Goal: Task Accomplishment & Management: Manage account settings

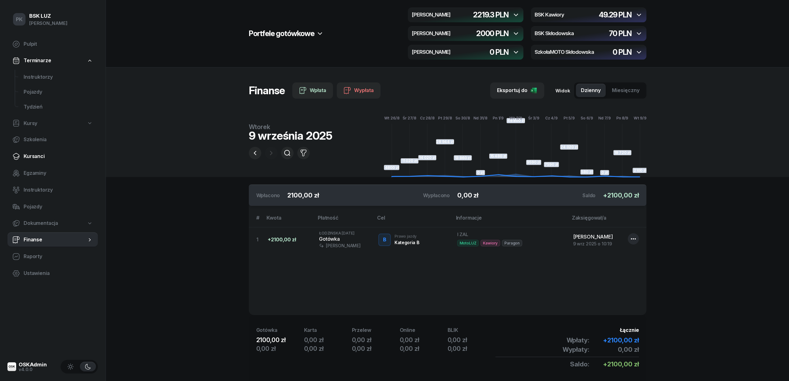
click at [35, 154] on span "Kursanci" at bounding box center [58, 156] width 69 height 8
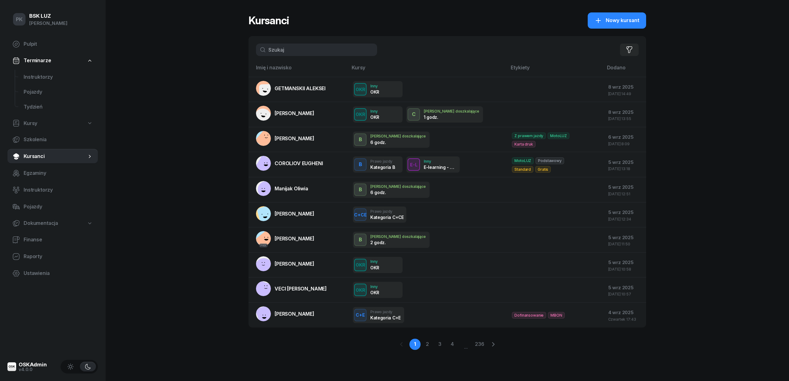
click at [291, 51] on input "text" at bounding box center [316, 50] width 121 height 12
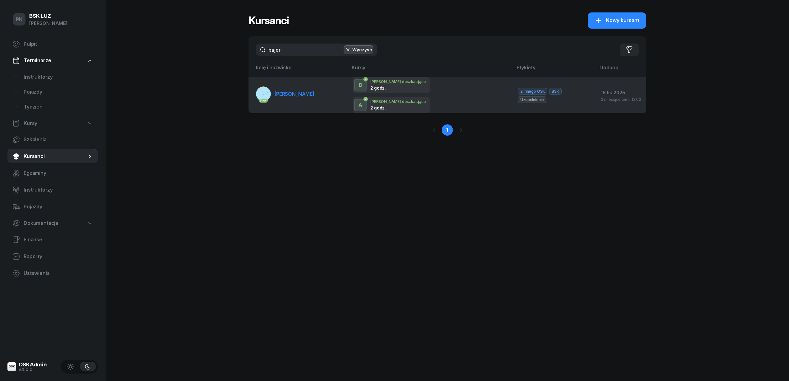
type input "bajor"
click at [315, 94] on link "PKK BAJOR ARKADIUSZ" at bounding box center [285, 93] width 58 height 15
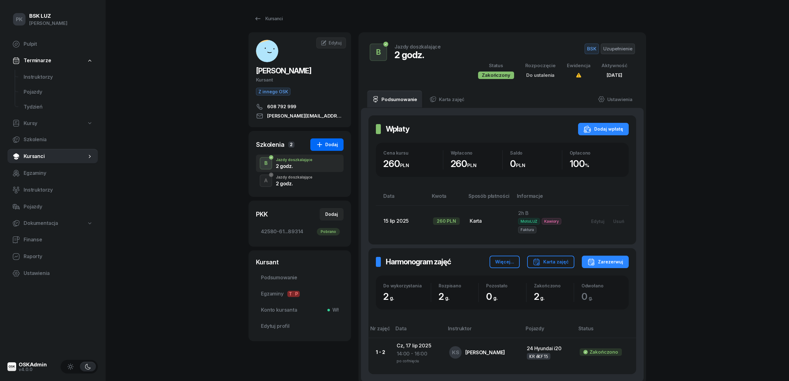
click at [329, 145] on div "Dodaj" at bounding box center [327, 144] width 22 height 7
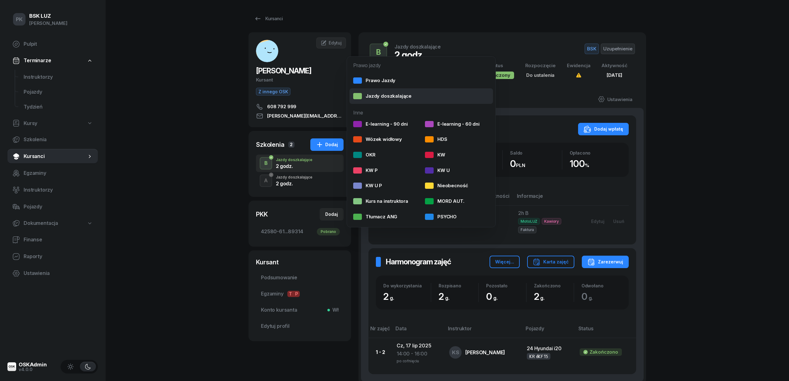
click at [368, 96] on div "Jazdy doszkalające" at bounding box center [382, 96] width 58 height 8
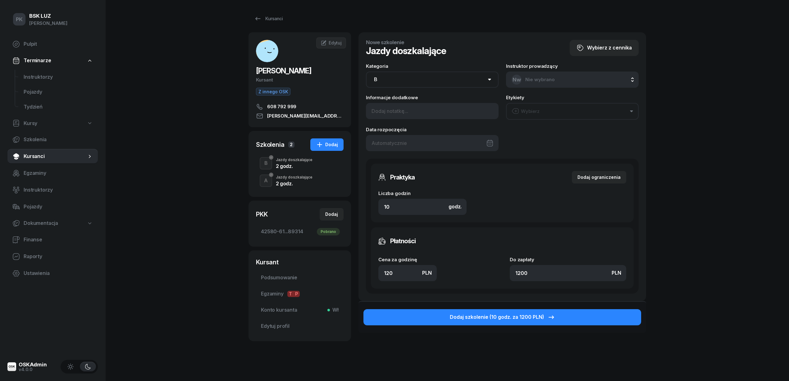
click at [396, 76] on select "AM A1 A2 A B1 B B+E C1 C1+E C C+E D1 D1+E D D+E T Tram C+CE C+D" at bounding box center [432, 79] width 133 height 16
select select "A"
click at [366, 71] on select "AM A1 A2 A B1 B B+E C1 C1+E C C+E D1 D1+E D D+E T Tram C+CE C+D" at bounding box center [432, 79] width 133 height 16
drag, startPoint x: 403, startPoint y: 208, endPoint x: 366, endPoint y: 211, distance: 37.7
click at [366, 211] on div "Nowe szkolenie Jazdy doszkalające Wybierz z cennika Kategoria AM A1 A2 A B1 B B…" at bounding box center [503, 166] width 288 height 269
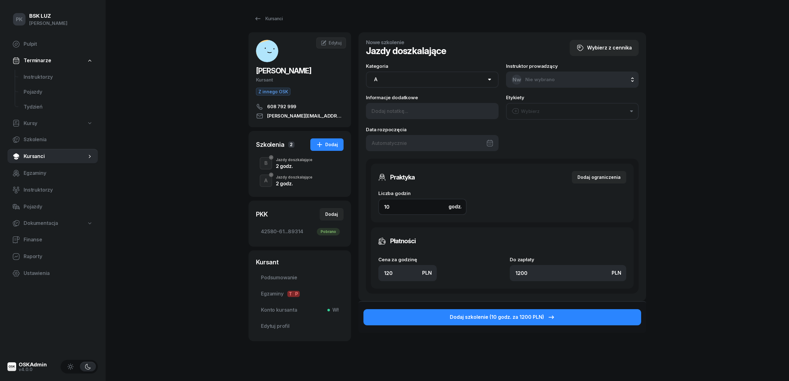
type input "1"
type input "120"
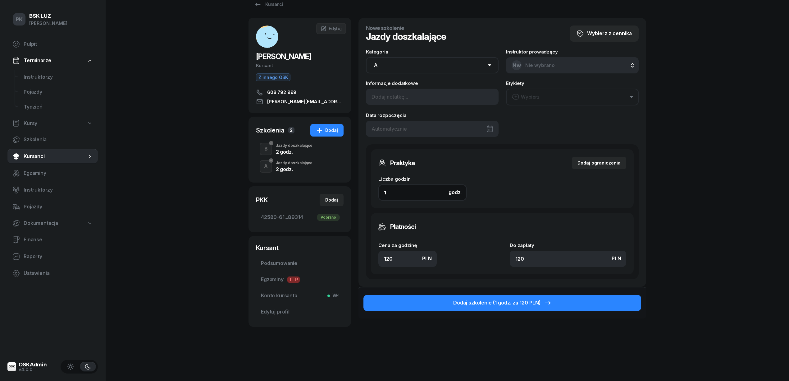
scroll to position [27, 0]
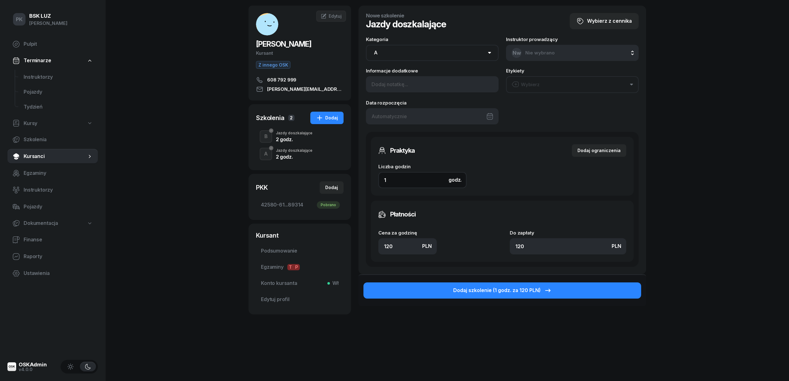
type input "1"
drag, startPoint x: 400, startPoint y: 244, endPoint x: 361, endPoint y: 246, distance: 39.2
click at [361, 245] on div "Nowe szkolenie Jazdy doszkalające Wybierz z cennika Kategoria AM A1 A2 A B1 B B…" at bounding box center [503, 140] width 288 height 269
type input "1"
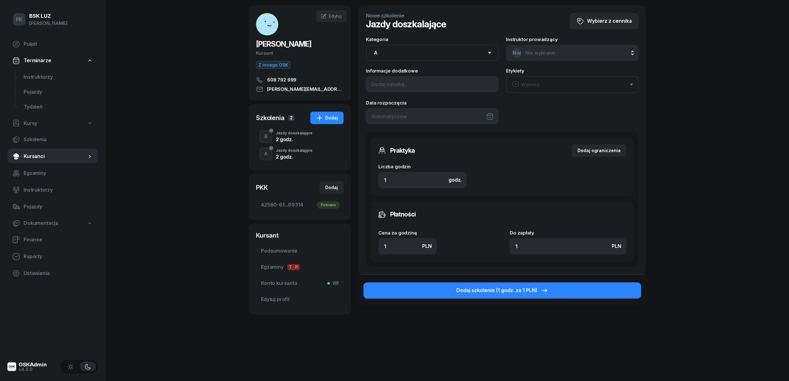
type input "14"
type input "140"
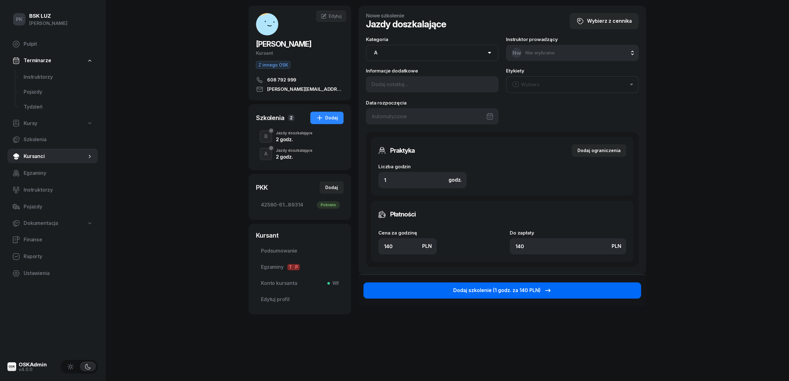
type input "140"
click at [465, 290] on div "Dodaj szkolenie (1 godz. za 140 PLN)" at bounding box center [502, 290] width 99 height 8
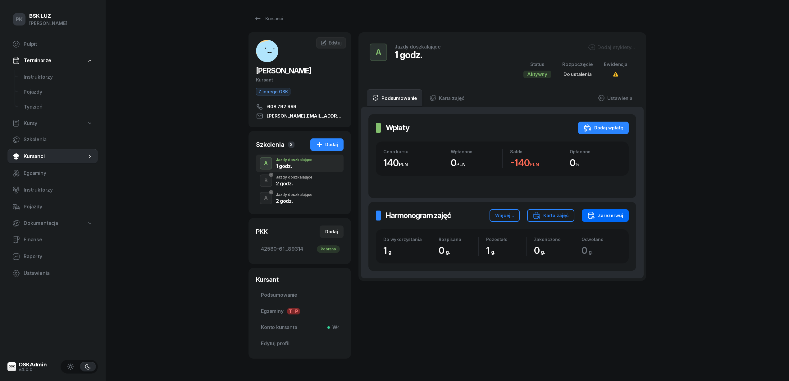
click at [609, 218] on div "Zarezerwuj" at bounding box center [606, 215] width 36 height 7
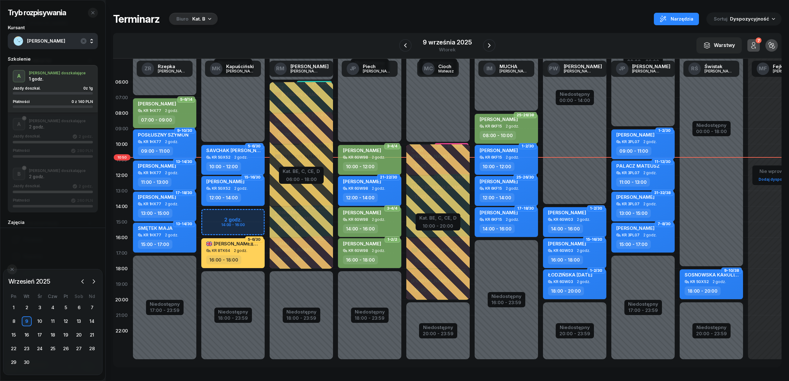
click at [191, 24] on div "Biuro Kat. B" at bounding box center [193, 19] width 49 height 12
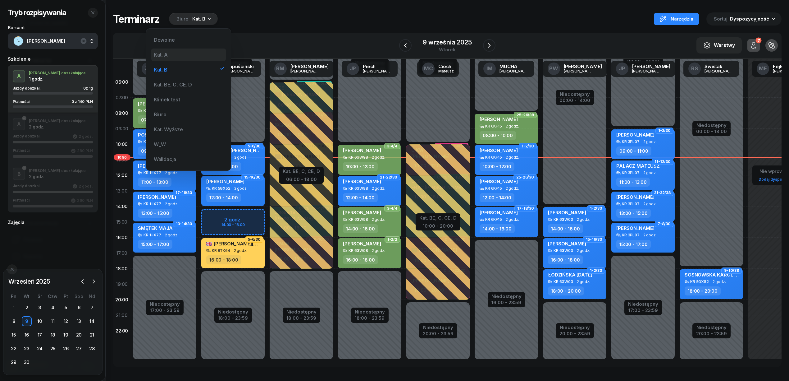
click at [182, 54] on div "Kat. A" at bounding box center [188, 54] width 75 height 12
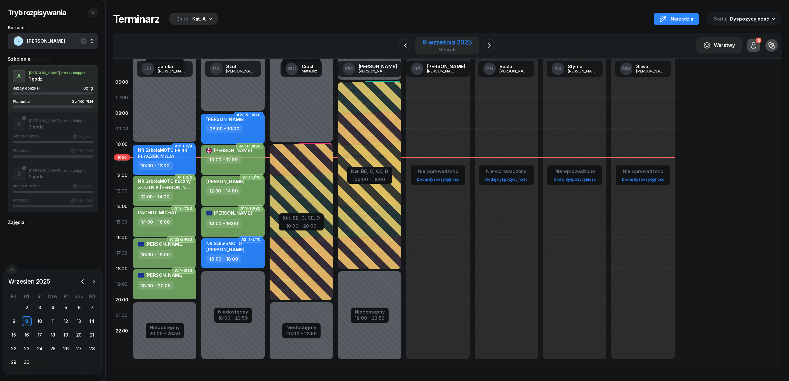
click at [433, 44] on div "9 września 2025" at bounding box center [447, 42] width 49 height 6
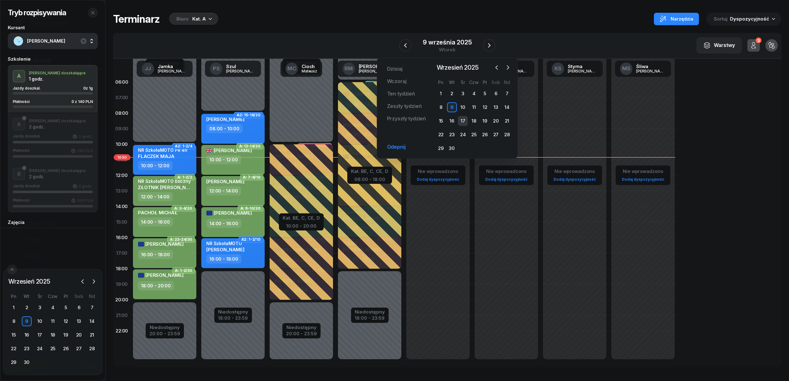
click at [465, 118] on div "17" at bounding box center [463, 121] width 10 height 10
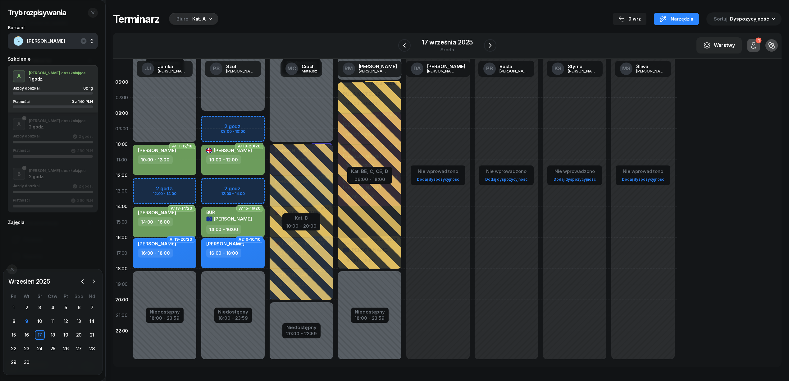
click at [246, 132] on div "Niedostępny 00:00 - 08:00 Niedostępny 18:00 - 23:59 2 godz. 08:00 - 10:00 2 god…" at bounding box center [233, 221] width 68 height 295
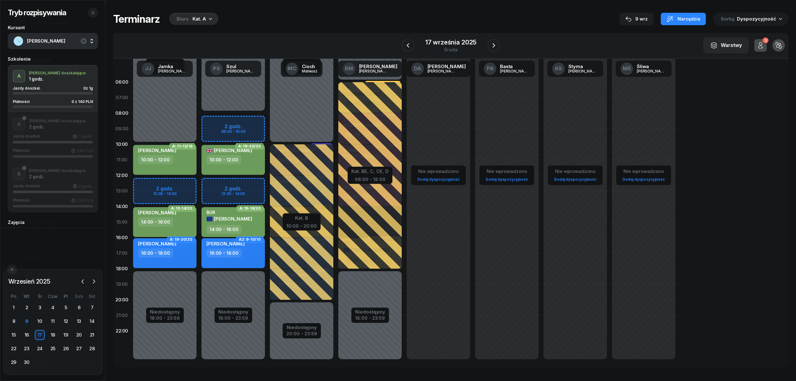
select select "09"
select select "10"
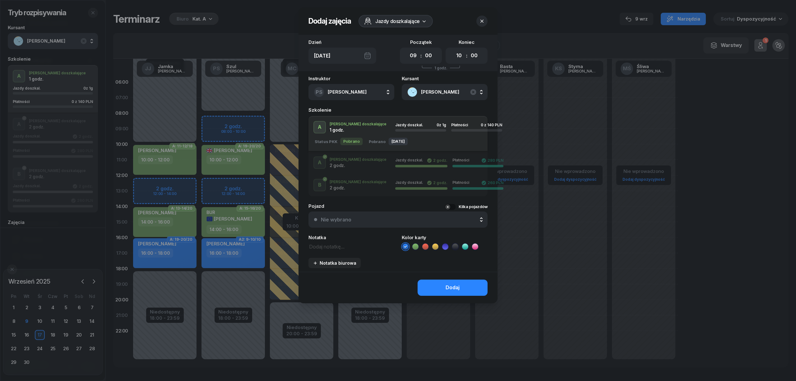
drag, startPoint x: 415, startPoint y: 245, endPoint x: 417, endPoint y: 251, distance: 6.9
click at [416, 250] on div "Instruktor PS Szul Piotr AK Koryciński Artur BP Pająk Bogusław DA Arendarczyk D…" at bounding box center [397, 174] width 199 height 196
click at [415, 247] on icon at bounding box center [415, 246] width 6 height 6
click at [435, 287] on button "Dodaj" at bounding box center [452, 287] width 70 height 16
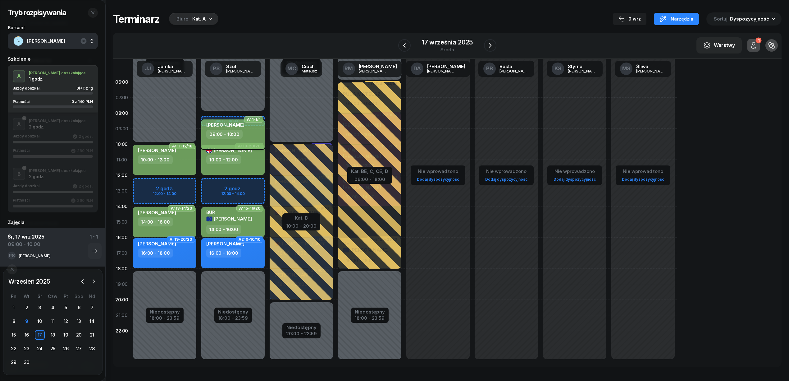
click at [207, 132] on div "09:00 - 10:00" at bounding box center [224, 134] width 36 height 9
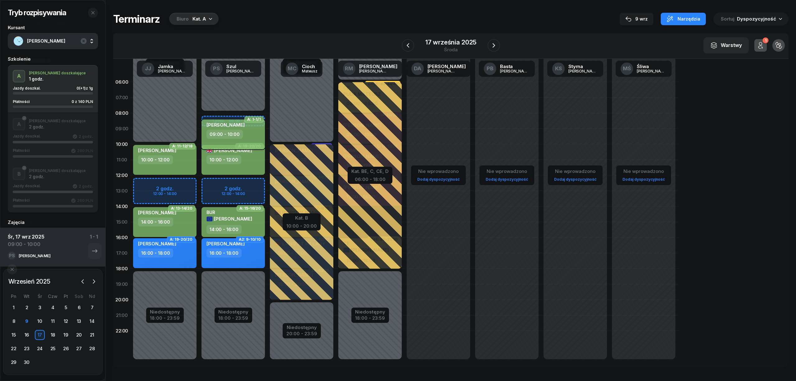
select select "09"
select select "10"
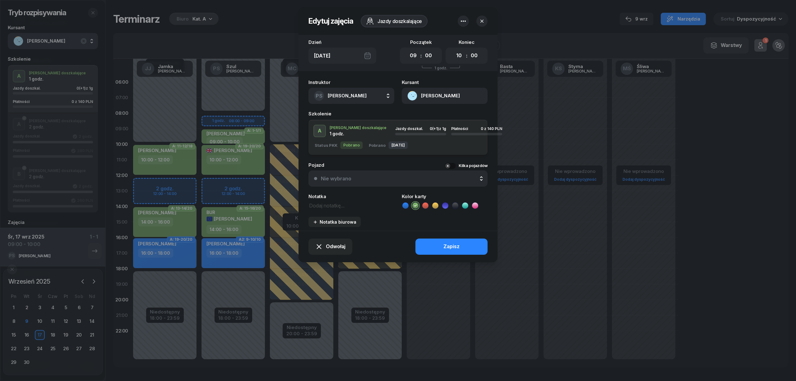
click at [439, 91] on button "BAJOR ARKADIUSZ" at bounding box center [445, 96] width 86 height 16
click at [441, 120] on link "Otwórz profil" at bounding box center [443, 117] width 81 height 16
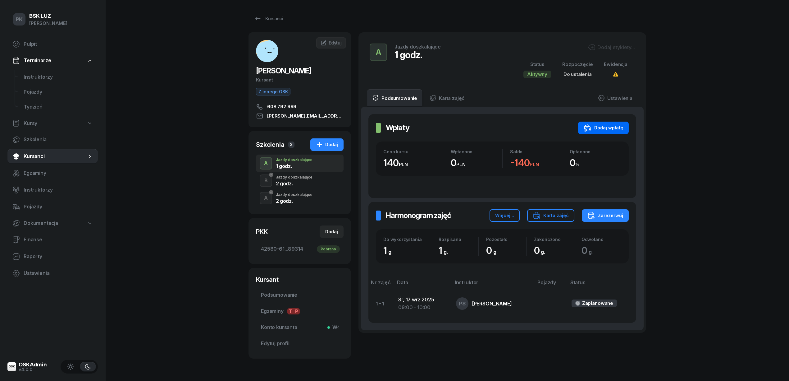
click at [614, 124] on div "Dodaj wpłatę" at bounding box center [603, 127] width 39 height 7
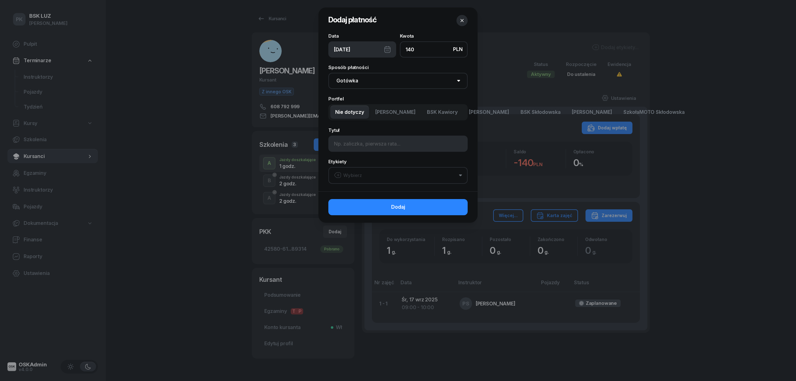
type input "140"
click at [612, 112] on span "SzkołaMOTO Kawiory" at bounding box center [592, 112] width 40 height 8
click at [371, 145] on input at bounding box center [397, 144] width 139 height 16
type input "F/2/09/2025 SzM"
click at [351, 172] on div "Wybierz" at bounding box center [348, 175] width 28 height 8
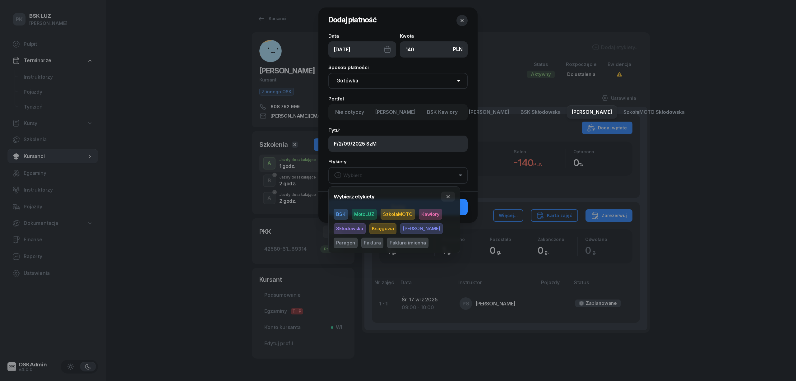
click at [392, 217] on span "SzkołaMOTO" at bounding box center [397, 214] width 35 height 11
click at [430, 216] on span "Kawiory" at bounding box center [430, 214] width 23 height 11
click at [361, 242] on span "Faktura" at bounding box center [372, 242] width 22 height 11
click at [445, 193] on button "button" at bounding box center [448, 196] width 14 height 10
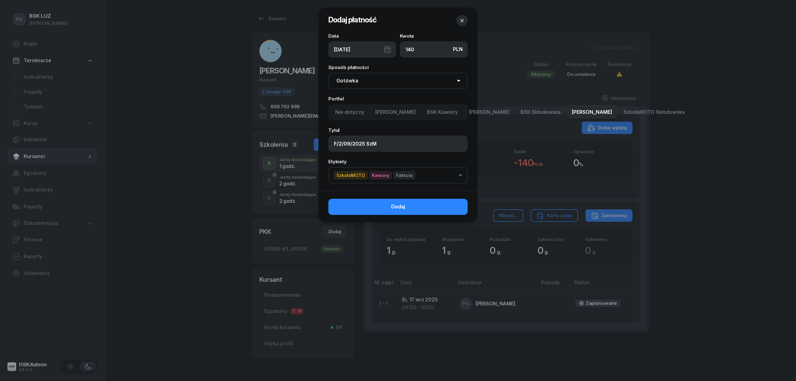
click at [450, 203] on button "Dodaj" at bounding box center [397, 207] width 139 height 16
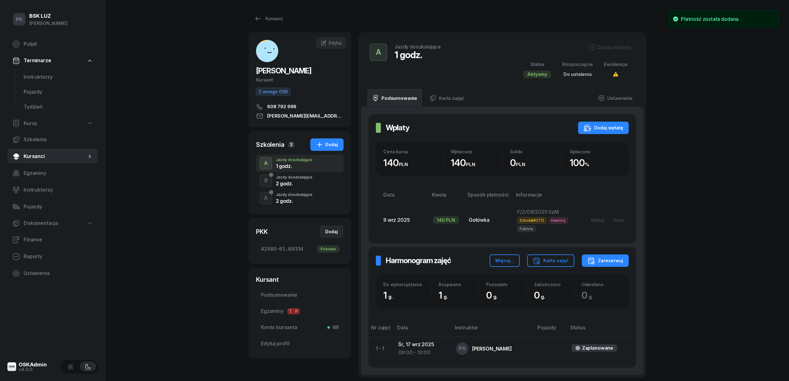
click at [614, 46] on div "Dodaj etykiety..." at bounding box center [611, 47] width 47 height 7
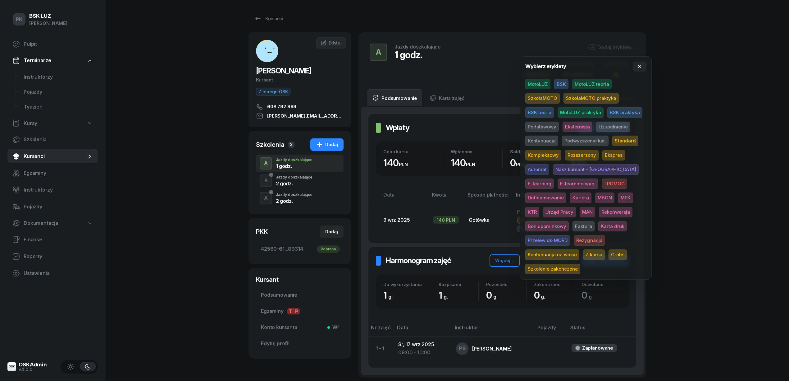
click at [552, 99] on span "SzkołaMOTO" at bounding box center [543, 98] width 35 height 11
click at [615, 126] on span "Uzupełnienie" at bounding box center [613, 127] width 34 height 11
click at [692, 114] on div "PK BSK LUZ Piotr Klimek Pulpit Terminarze Instruktorzy Pojazdy Tydzień Kursy Sz…" at bounding box center [394, 219] width 789 height 439
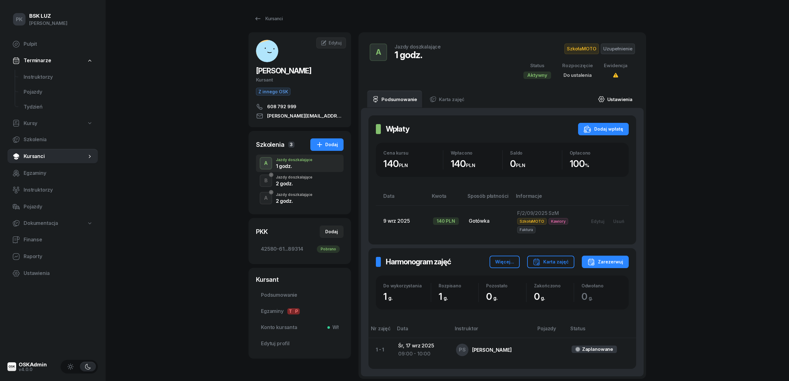
click at [619, 100] on link "Ustawienia" at bounding box center [615, 98] width 44 height 17
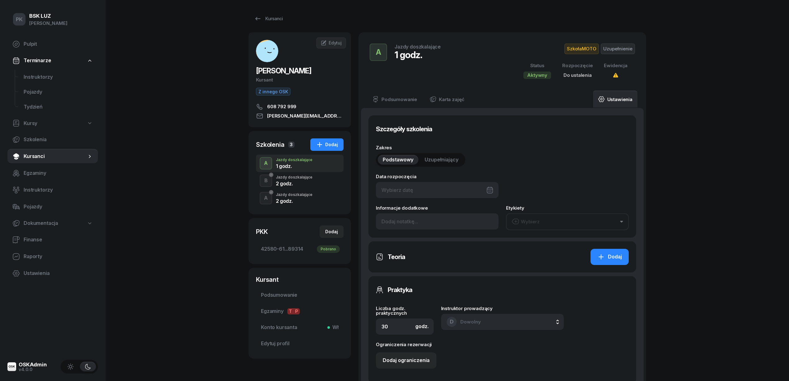
type input "1"
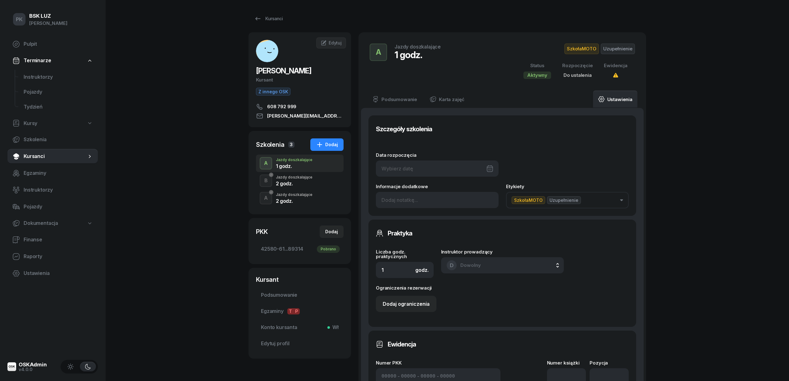
click at [433, 170] on div at bounding box center [437, 168] width 123 height 16
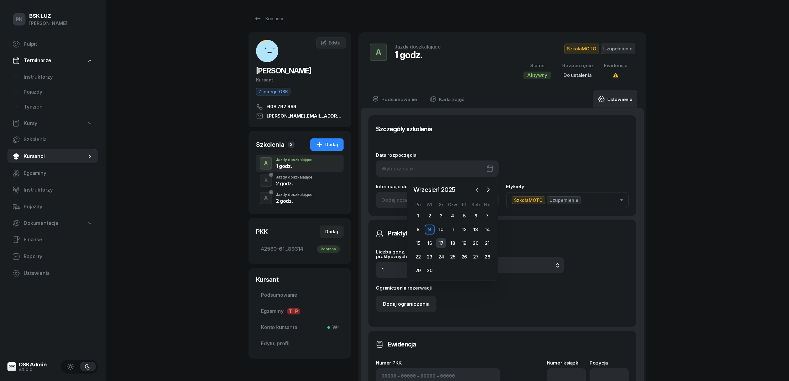
click at [440, 242] on div "17" at bounding box center [441, 243] width 10 height 10
type input "17/09/2025"
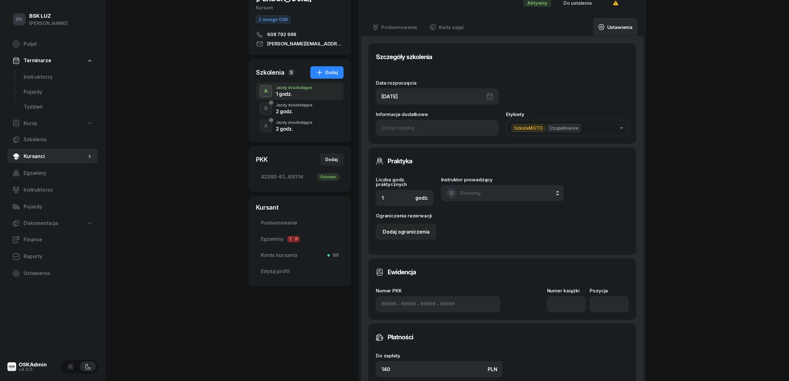
scroll to position [166, 0]
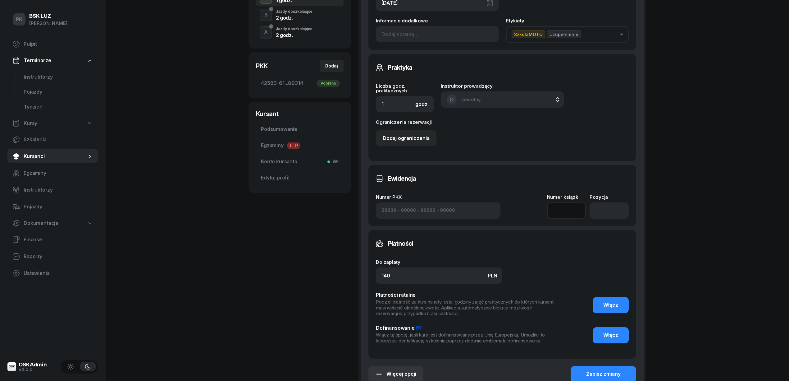
click at [563, 202] on input at bounding box center [566, 210] width 39 height 16
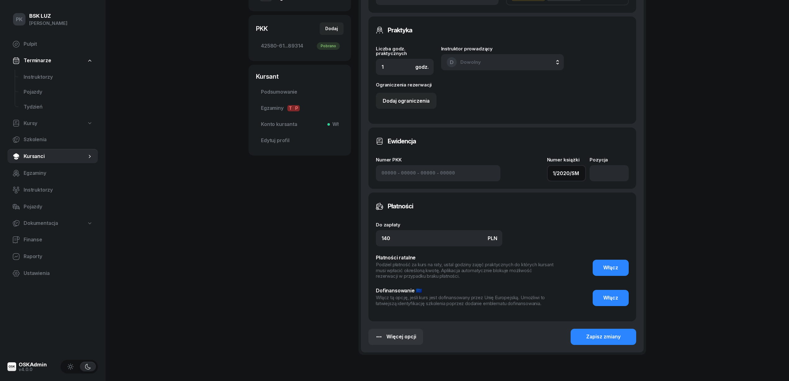
scroll to position [237, 0]
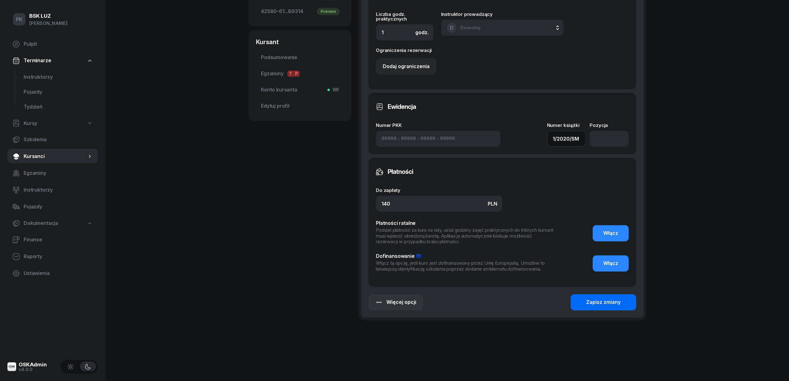
type input "1/2020/SM"
click at [608, 298] on div "Zapisz zmiany" at bounding box center [604, 302] width 35 height 8
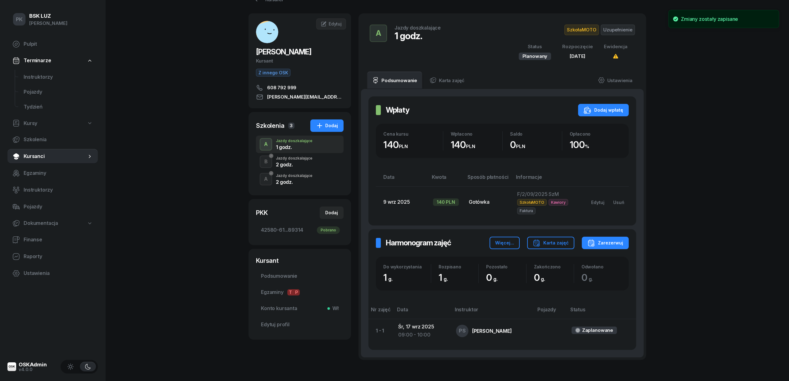
scroll to position [0, 0]
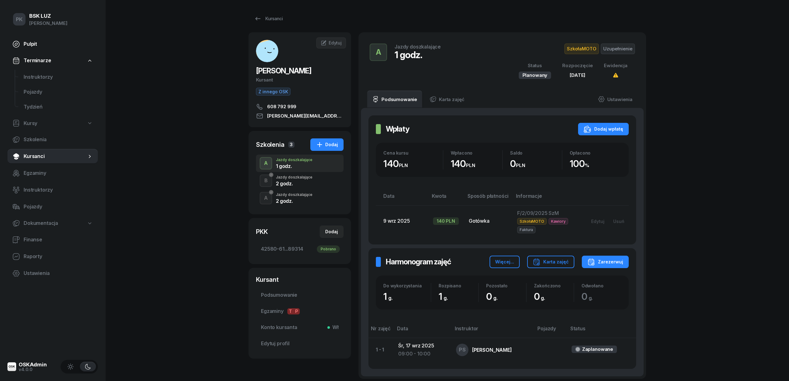
click at [33, 42] on span "Pulpit" at bounding box center [58, 44] width 69 height 8
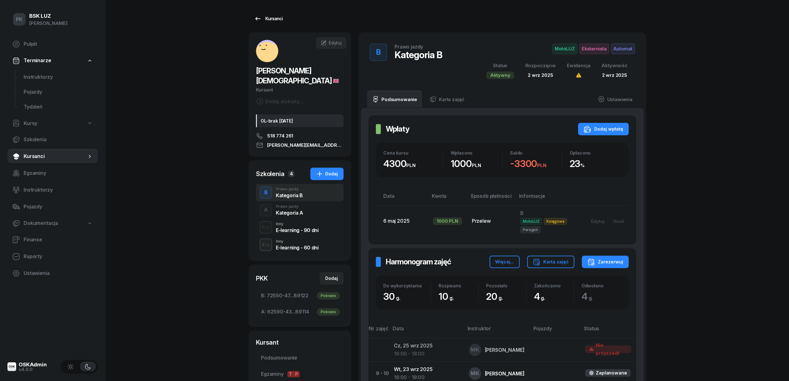
click at [269, 20] on div "Kursanci" at bounding box center [268, 18] width 29 height 7
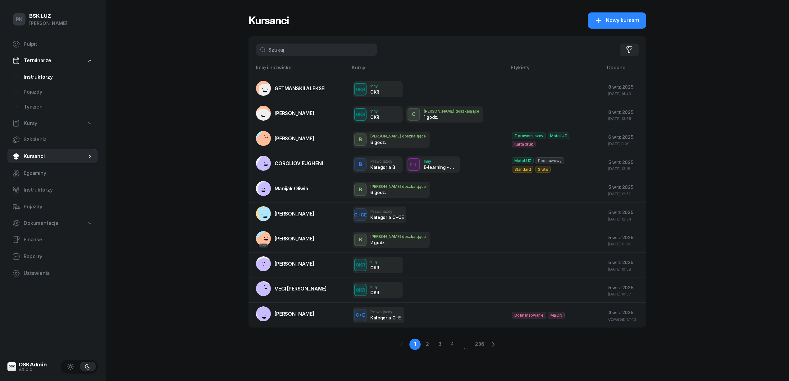
click at [45, 75] on span "Instruktorzy" at bounding box center [58, 77] width 69 height 8
